Goal: Transaction & Acquisition: Subscribe to service/newsletter

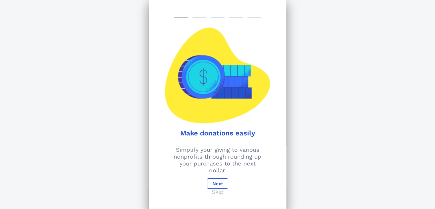
click at [219, 174] on div "Make donations easily Simplify your giving to various nonprofits through roundi…" at bounding box center [217, 104] width 137 height 209
click at [218, 179] on button "Next" at bounding box center [217, 183] width 21 height 10
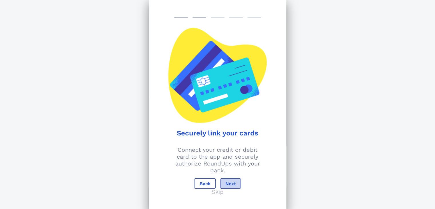
click at [231, 183] on span "Next" at bounding box center [230, 183] width 11 height 5
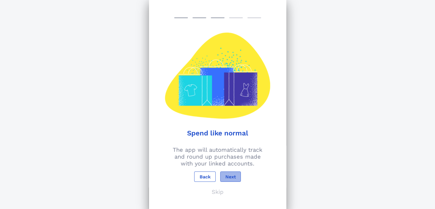
click at [230, 179] on button "Next" at bounding box center [230, 176] width 21 height 10
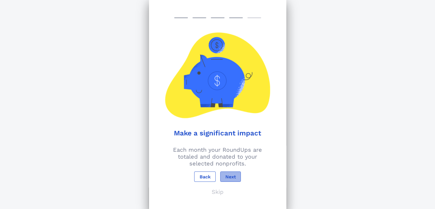
click at [230, 179] on button "Next" at bounding box center [230, 176] width 21 height 10
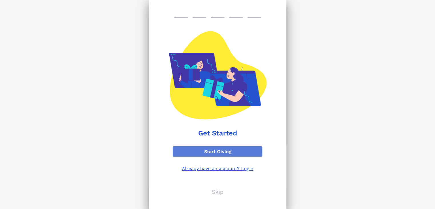
click at [221, 154] on span "Start Giving" at bounding box center [217, 151] width 81 height 5
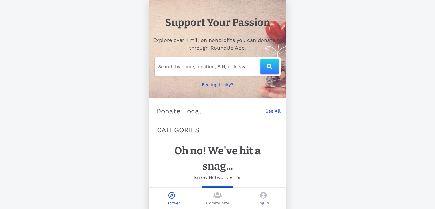
scroll to position [19, 0]
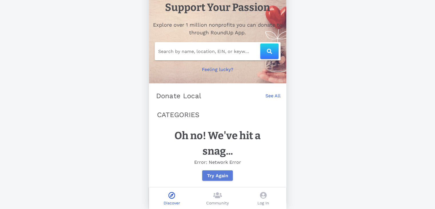
click at [218, 173] on span "Try Again" at bounding box center [217, 175] width 21 height 5
click at [212, 172] on button "Try Again" at bounding box center [217, 175] width 31 height 10
click at [215, 203] on p "Community" at bounding box center [217, 203] width 23 height 6
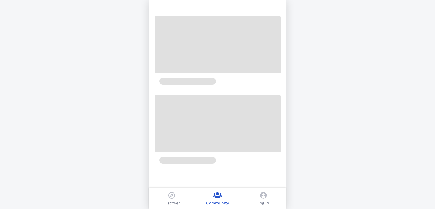
click at [262, 197] on icon at bounding box center [263, 195] width 7 height 7
